Goal: Task Accomplishment & Management: Manage account settings

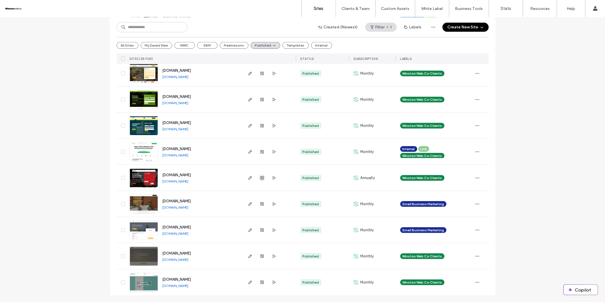
click at [262, 177] on icon "button" at bounding box center [262, 178] width 5 height 5
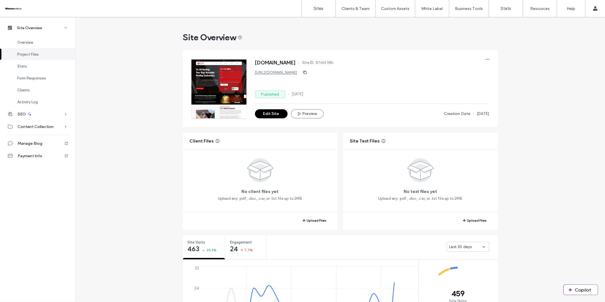
scroll to position [198, 0]
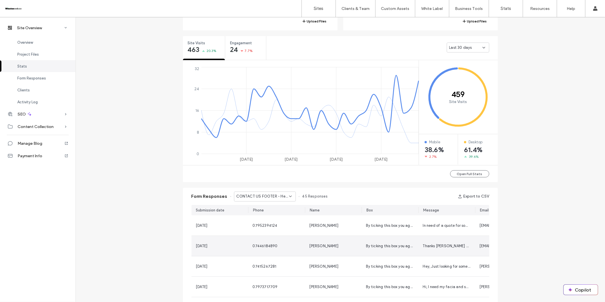
scroll to position [200, 0]
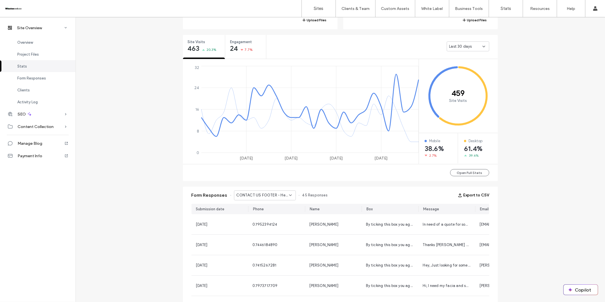
click at [468, 194] on button "Export to CSV" at bounding box center [473, 195] width 31 height 9
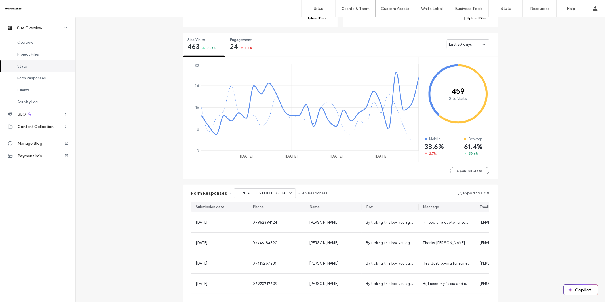
click at [288, 192] on icon at bounding box center [290, 193] width 5 height 5
click at [278, 212] on span "CONTACT US PAGE - Contact page" at bounding box center [260, 213] width 54 height 6
click at [467, 198] on div "Form Responses CONTACT US PAGE - Contact page 117 Responses Export to CSV" at bounding box center [340, 193] width 315 height 17
click at [470, 193] on button "Export to CSV" at bounding box center [473, 193] width 31 height 9
click at [281, 193] on span "CONTACT US PAGE - Contact page" at bounding box center [263, 193] width 52 height 6
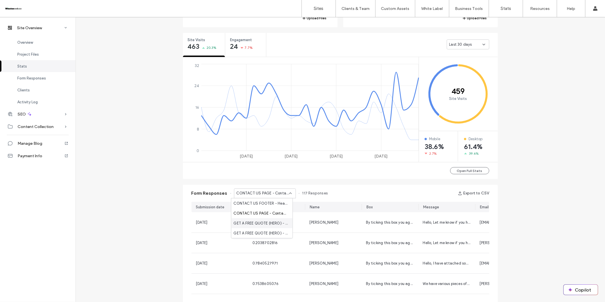
click at [274, 222] on span "GET A FREE QUOTE (HERO) - Location Page page" at bounding box center [260, 223] width 54 height 6
click at [462, 192] on button "Export to CSV" at bounding box center [473, 193] width 31 height 9
click at [254, 195] on span "GET A FREE QUOTE (HERO) - Location Page page" at bounding box center [263, 193] width 52 height 6
click at [263, 232] on span "GET A FREE QUOTE (HERO) - Home page" at bounding box center [260, 233] width 54 height 6
click at [474, 192] on button "Export to CSV" at bounding box center [473, 193] width 31 height 9
